Goal: Check status: Check status

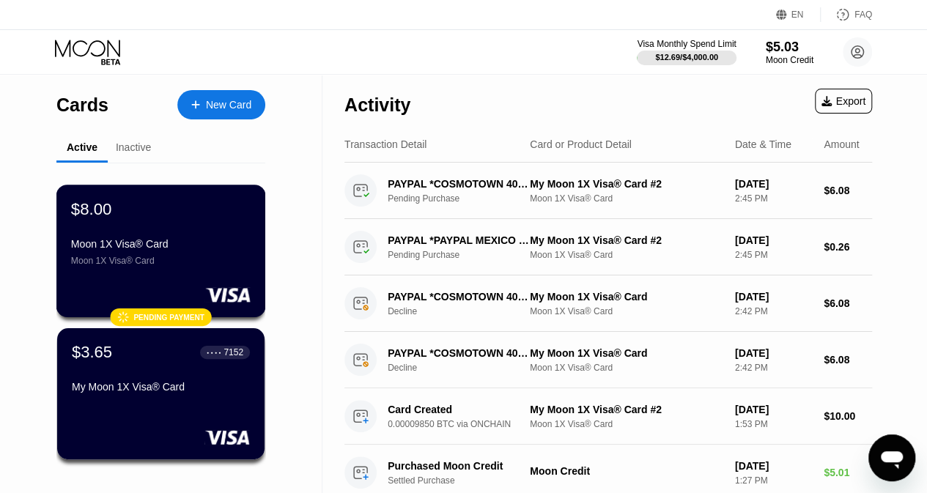
click at [197, 259] on div "Moon 1X Visa® Card Moon 1X Visa® Card" at bounding box center [161, 252] width 180 height 28
click at [196, 292] on div at bounding box center [161, 294] width 180 height 15
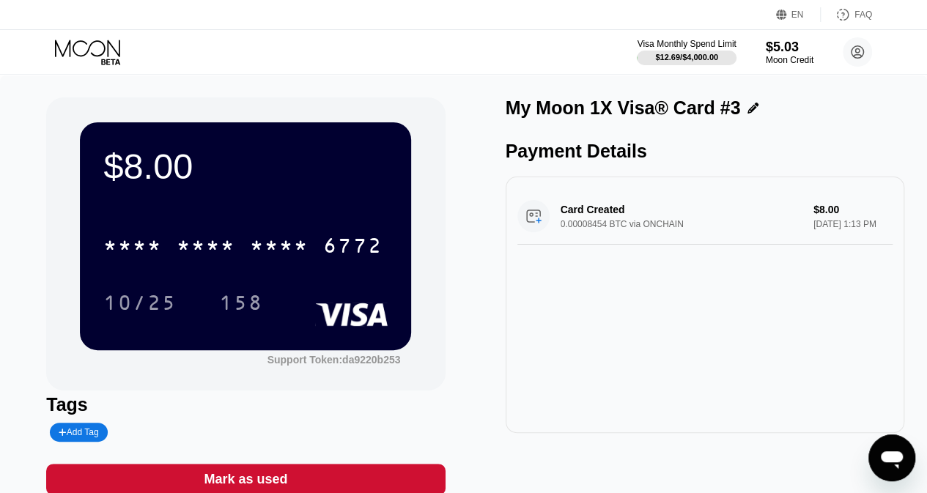
click at [212, 266] on div "* * * * * * * * * * * * 6772" at bounding box center [245, 241] width 284 height 50
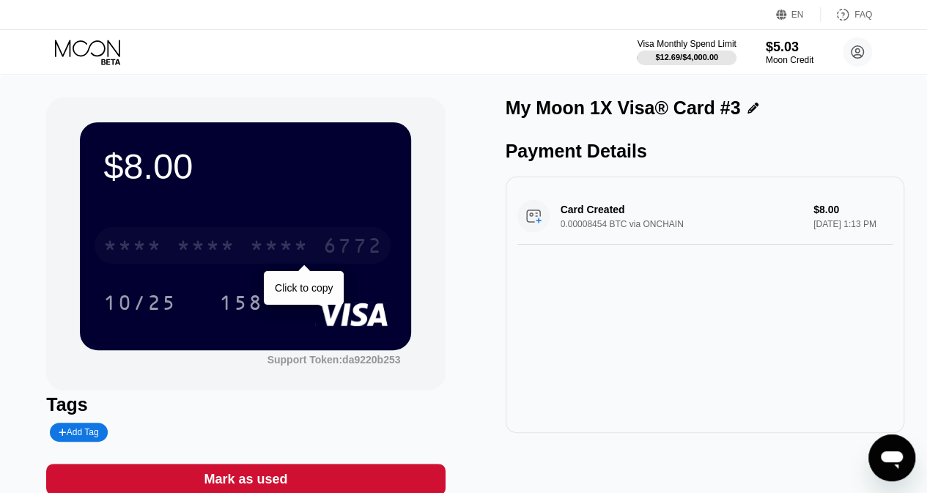
click at [268, 252] on div "* * * *" at bounding box center [279, 247] width 59 height 23
